Goal: Use online tool/utility: Utilize a website feature to perform a specific function

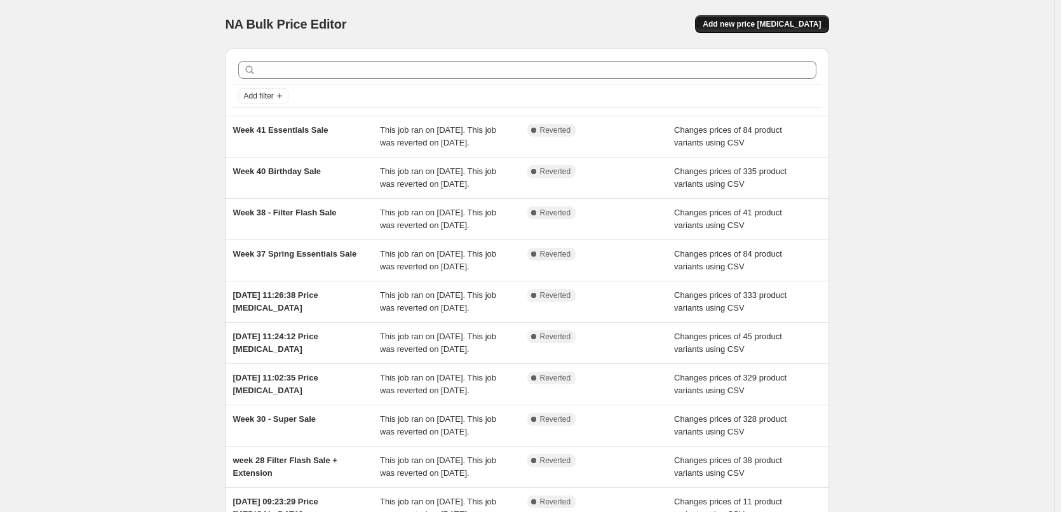
click at [746, 23] on span "Add new price [MEDICAL_DATA]" at bounding box center [762, 24] width 118 height 10
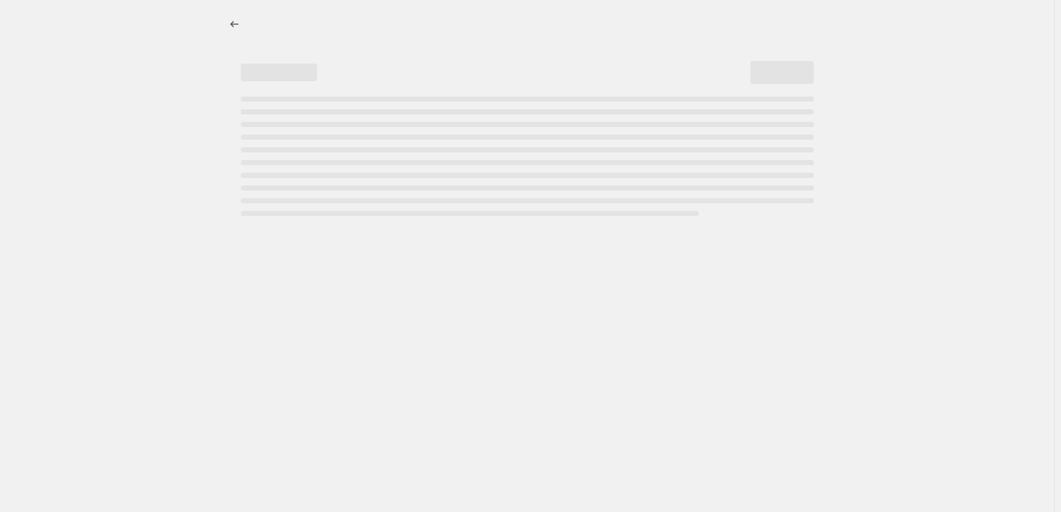
select select "percentage"
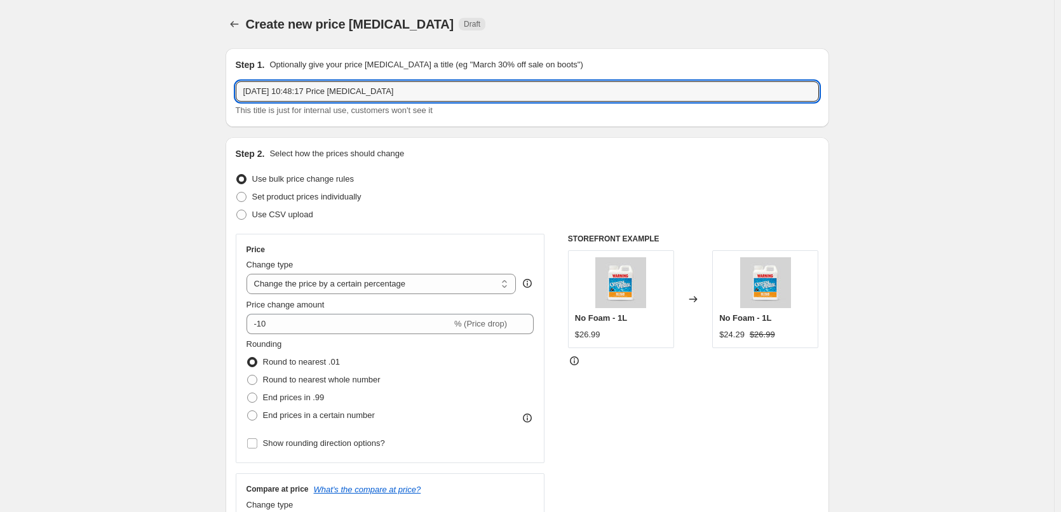
drag, startPoint x: 441, startPoint y: 92, endPoint x: 206, endPoint y: 109, distance: 235.0
type input "Week 41 [DATE] Sale"
click at [274, 218] on span "Use CSV upload" at bounding box center [282, 215] width 61 height 10
click at [237, 210] on input "Use CSV upload" at bounding box center [236, 210] width 1 height 1
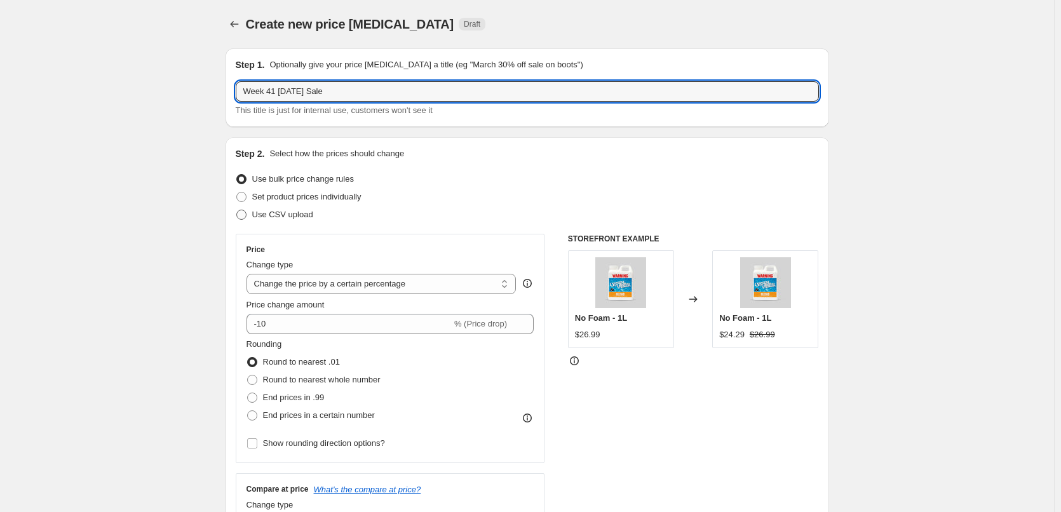
radio input "true"
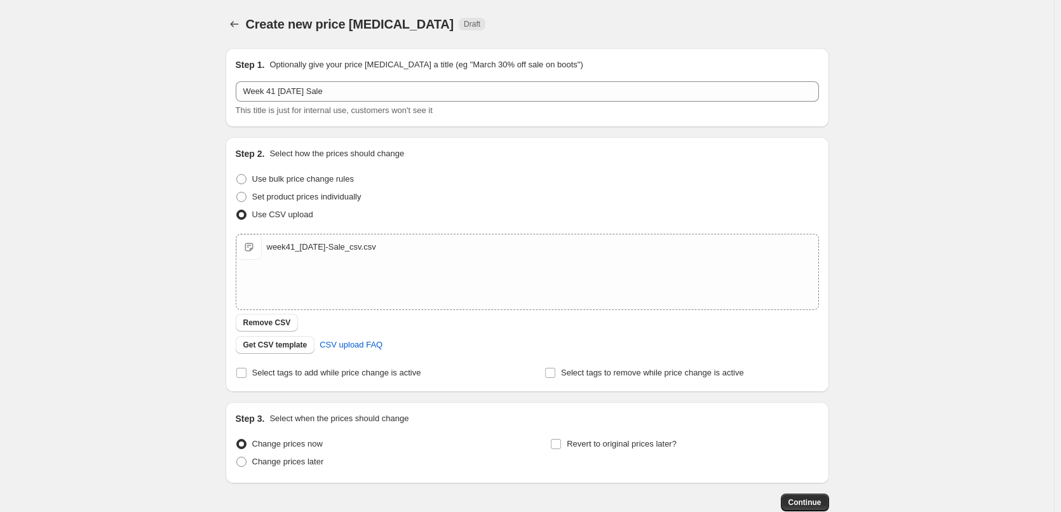
scroll to position [77, 0]
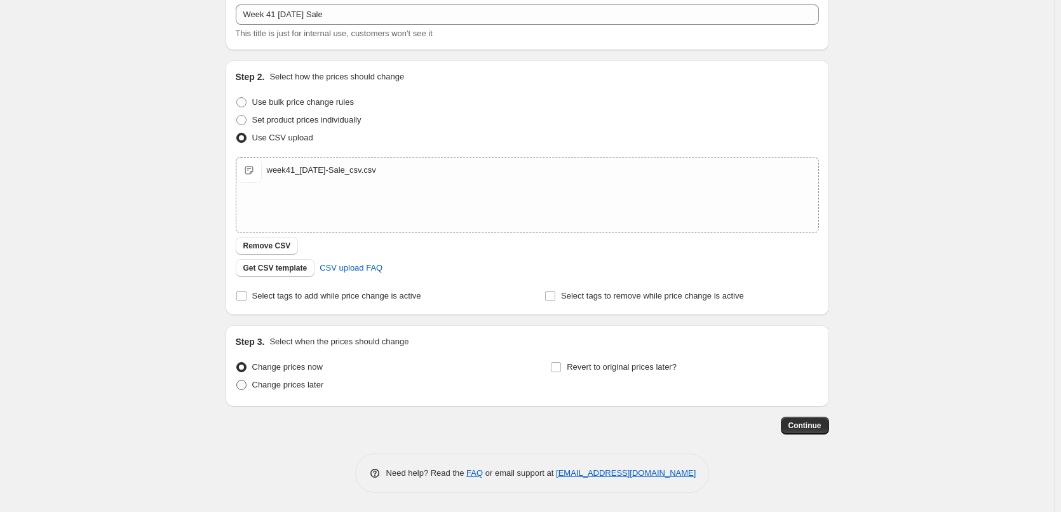
click at [269, 389] on span "Change prices later" at bounding box center [288, 385] width 72 height 10
click at [237, 381] on input "Change prices later" at bounding box center [236, 380] width 1 height 1
radio input "true"
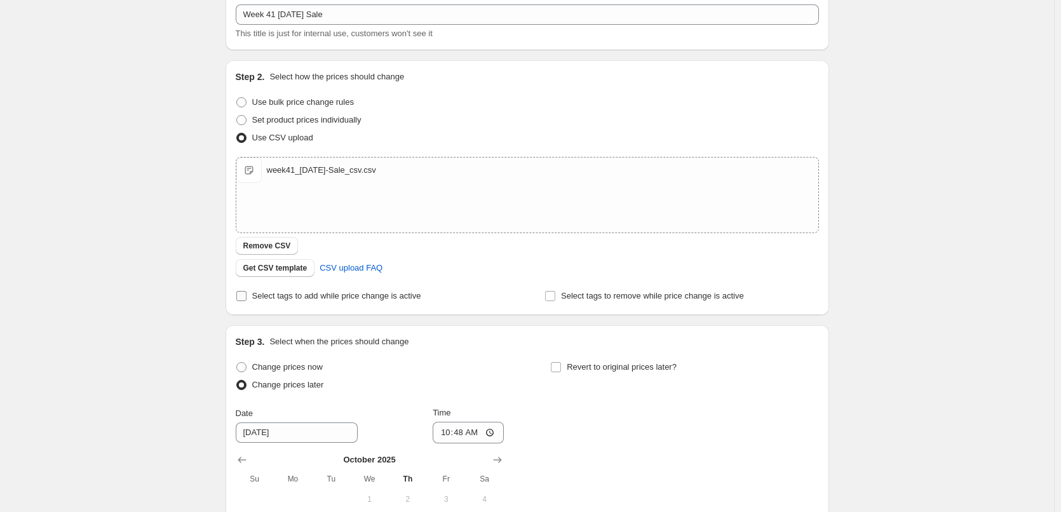
click at [247, 296] on span at bounding box center [241, 295] width 11 height 11
click at [246, 296] on input "Select tags to add while price change is active" at bounding box center [241, 296] width 10 height 10
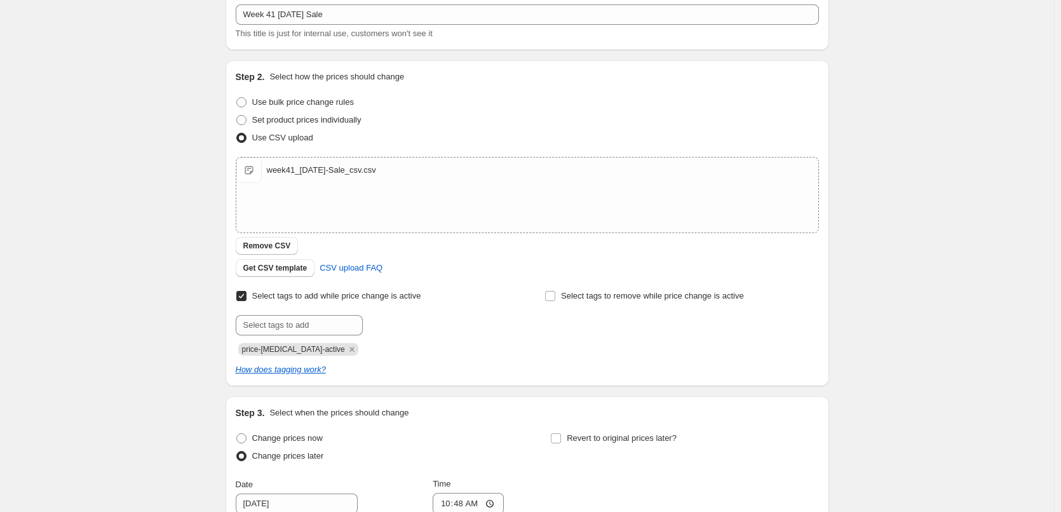
click at [247, 296] on span at bounding box center [241, 295] width 11 height 11
click at [246, 296] on input "Select tags to add while price change is active" at bounding box center [241, 296] width 10 height 10
checkbox input "false"
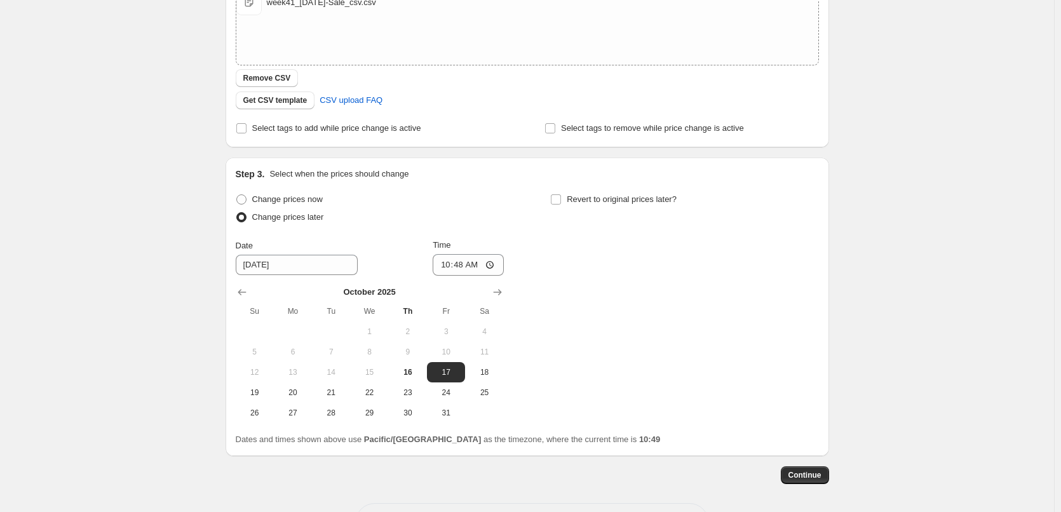
scroll to position [267, 0]
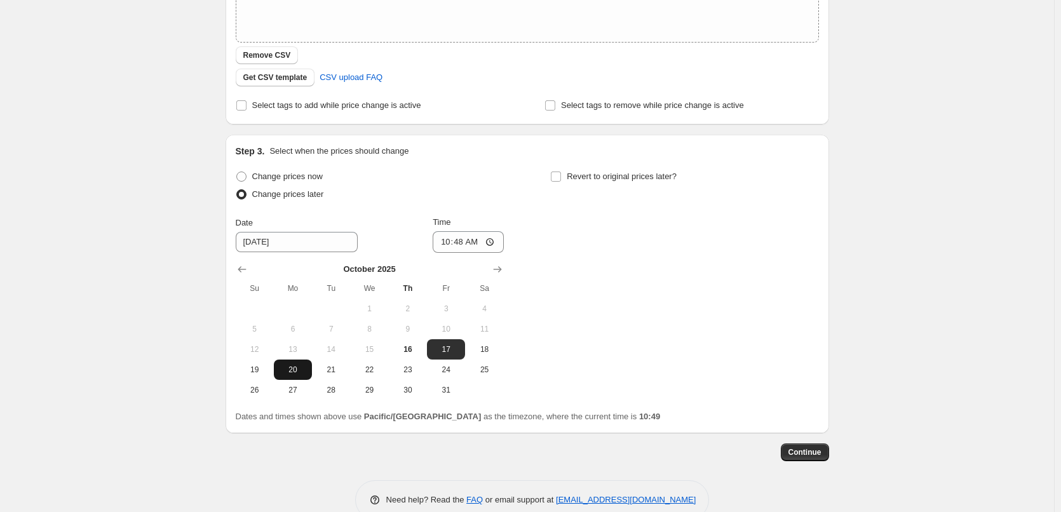
click at [302, 375] on button "20" at bounding box center [293, 370] width 38 height 20
type input "[DATE]"
click at [495, 245] on input "10:48" at bounding box center [468, 242] width 71 height 22
type input "00:01"
click at [585, 254] on div "Change prices now Change prices later Date [DATE] Time 00:[DATE] Mo Tu We Th Fr…" at bounding box center [527, 284] width 583 height 232
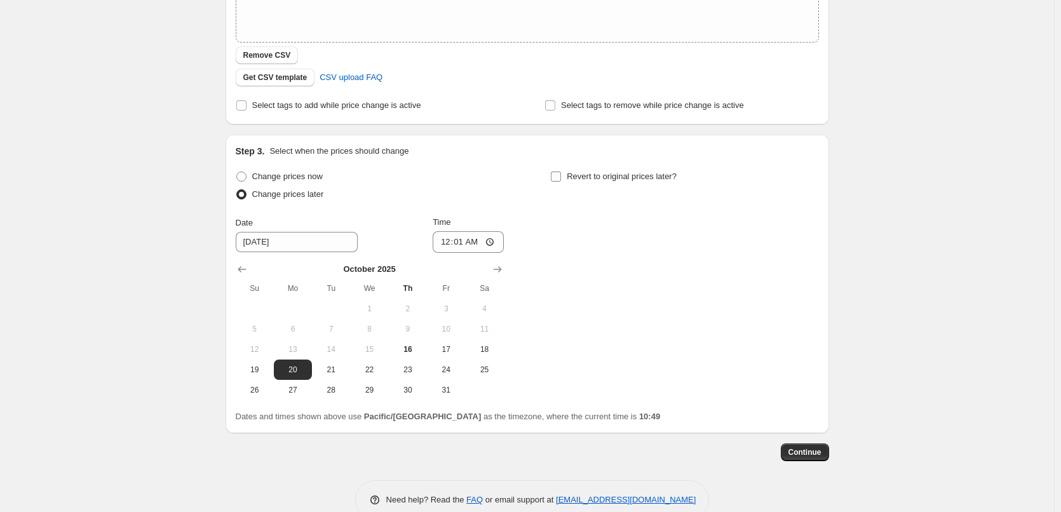
click at [561, 174] on input "Revert to original prices later?" at bounding box center [556, 177] width 10 height 10
checkbox input "true"
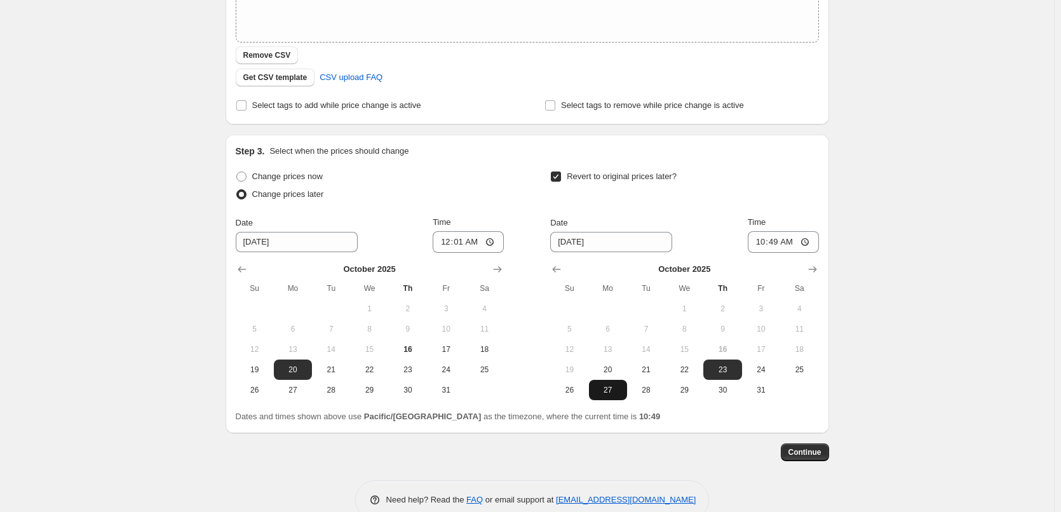
click at [610, 392] on span "27" at bounding box center [608, 390] width 28 height 10
type input "[DATE]"
click at [812, 243] on input "10:49" at bounding box center [783, 242] width 71 height 22
type input "23:59"
click at [805, 177] on div "Revert to original prices later?" at bounding box center [684, 187] width 268 height 38
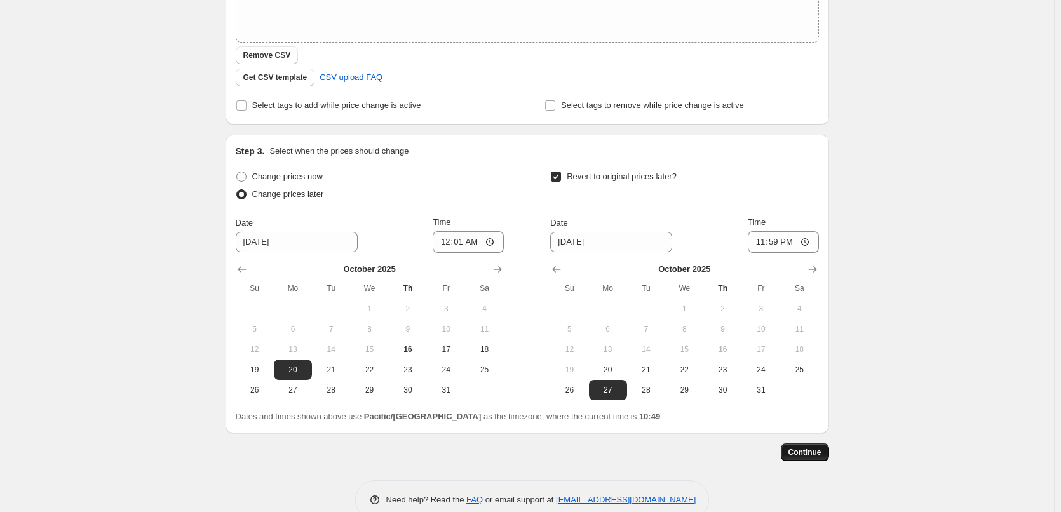
click at [808, 450] on span "Continue" at bounding box center [804, 452] width 33 height 10
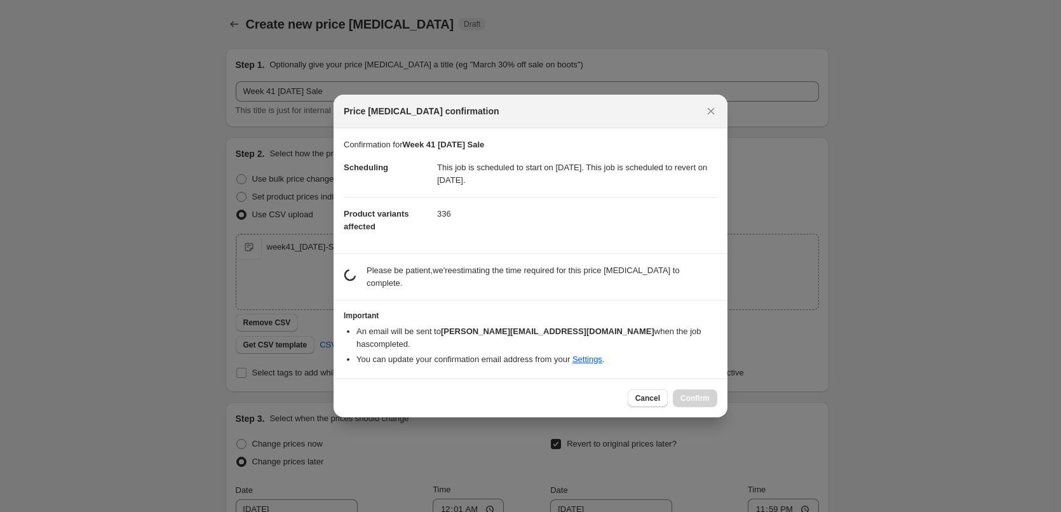
scroll to position [0, 0]
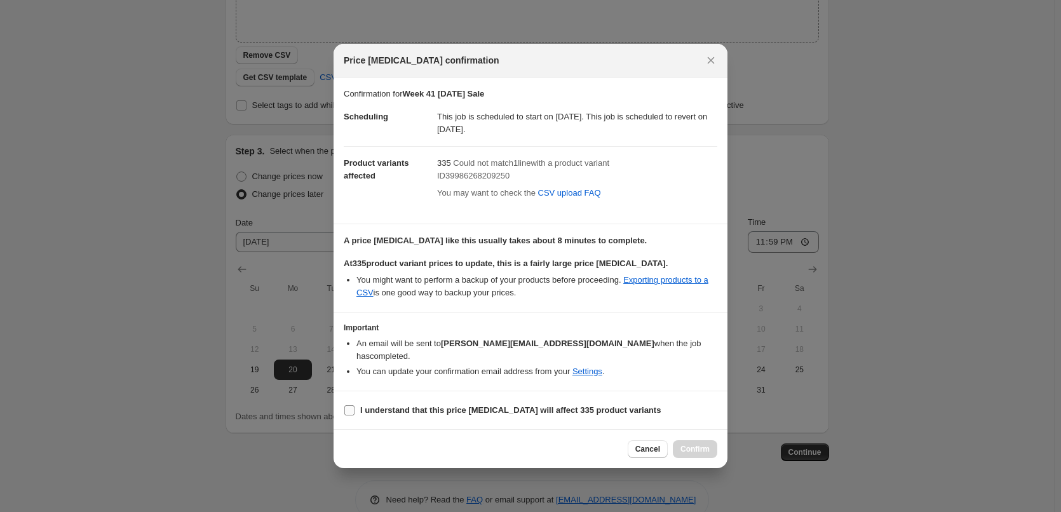
click at [447, 406] on b "I understand that this price [MEDICAL_DATA] will affect 335 product variants" at bounding box center [510, 410] width 300 height 10
click at [354, 406] on input "I understand that this price [MEDICAL_DATA] will affect 335 product variants" at bounding box center [349, 410] width 10 height 10
checkbox input "true"
click at [699, 445] on span "Confirm" at bounding box center [694, 449] width 29 height 10
type input "Week 41 [DATE] Sale"
